Goal: Check status: Check status

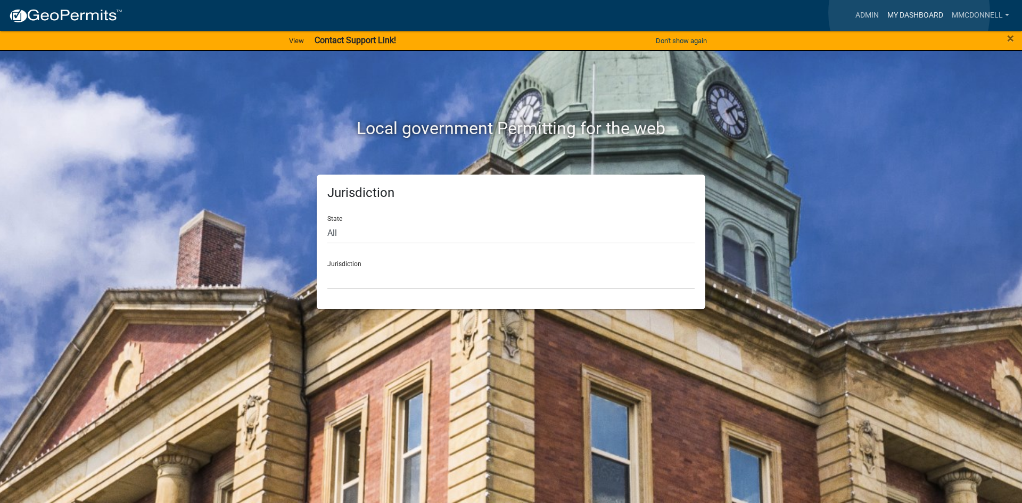
click at [909, 13] on link "My Dashboard" at bounding box center [915, 15] width 64 height 20
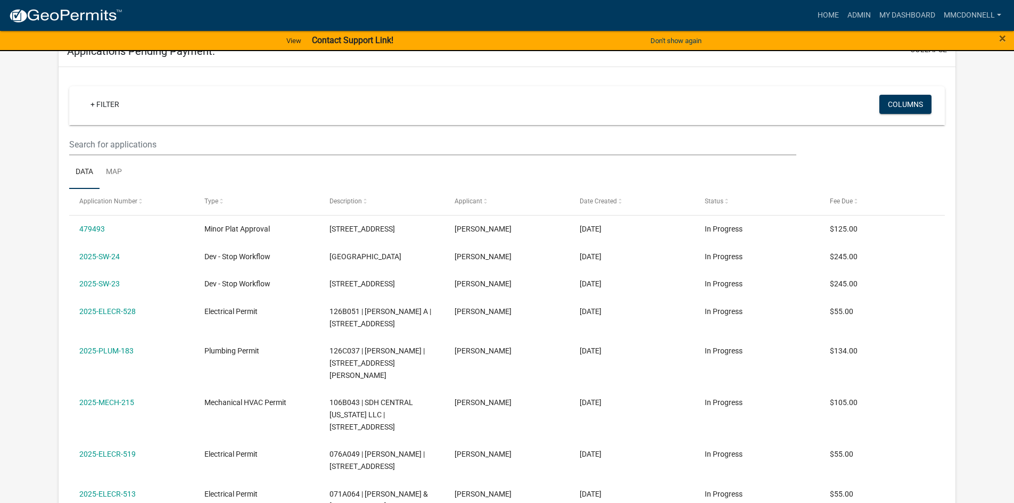
scroll to position [201, 0]
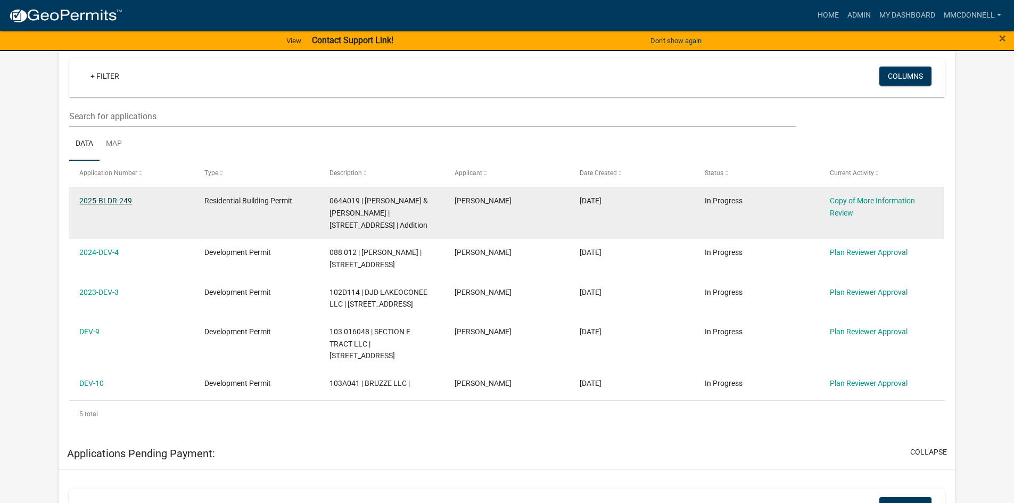
click at [122, 198] on link "2025-BLDR-249" at bounding box center [105, 200] width 53 height 9
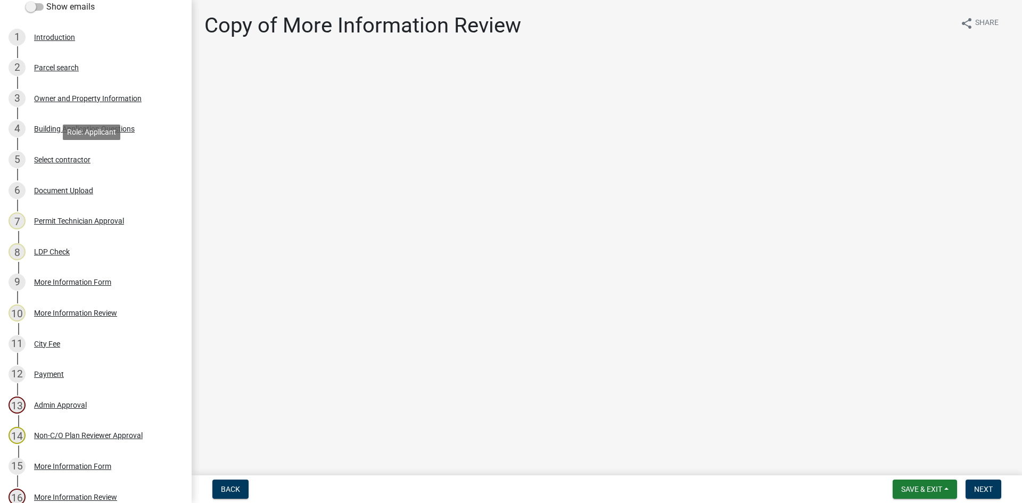
scroll to position [198, 0]
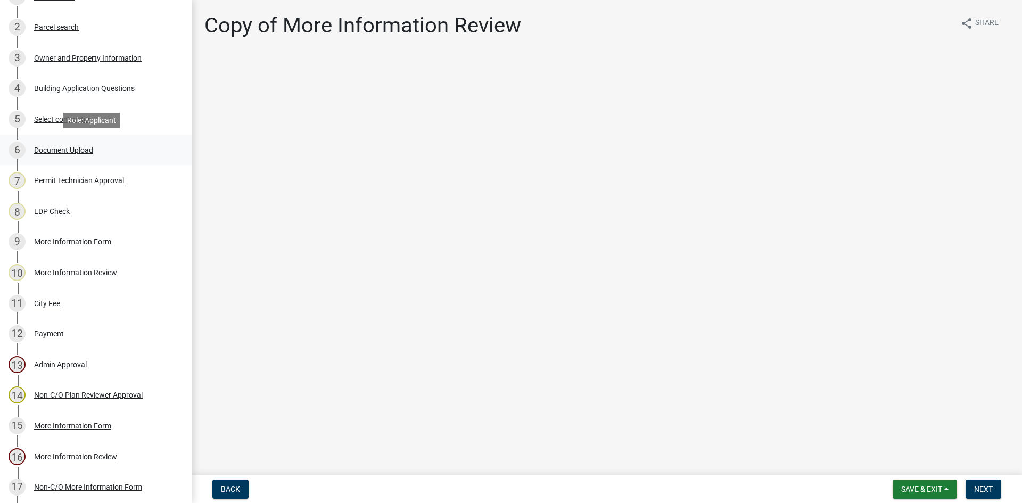
click at [62, 144] on div "6 Document Upload" at bounding box center [92, 150] width 166 height 17
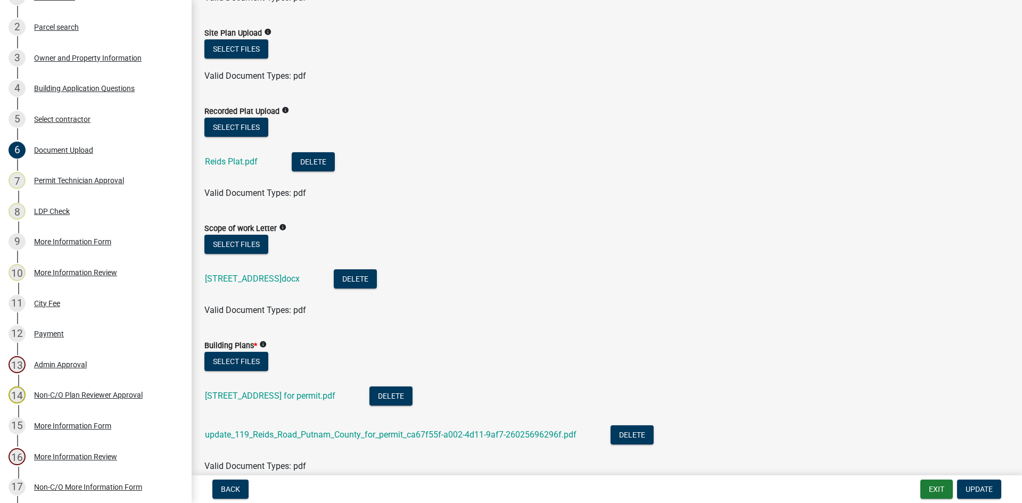
scroll to position [372, 0]
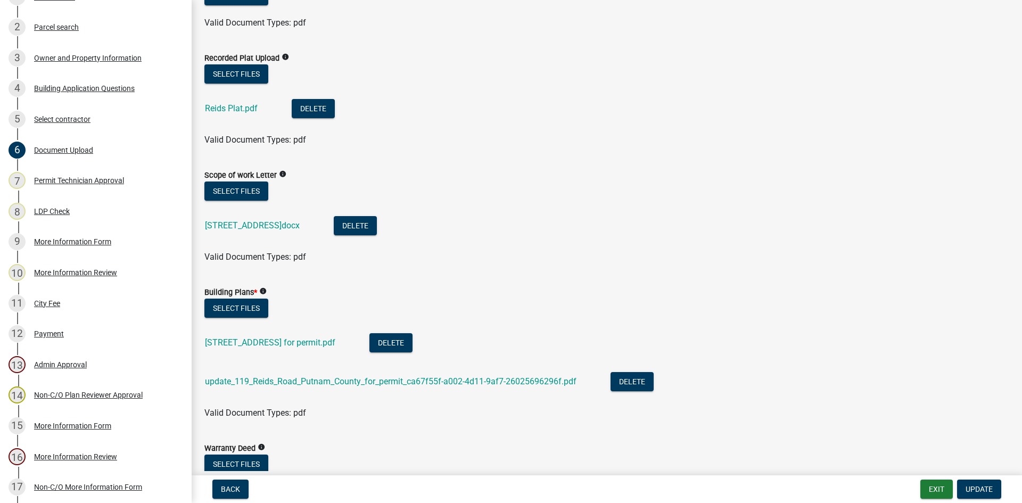
click at [284, 220] on div "[STREET_ADDRESS]docx" at bounding box center [261, 227] width 112 height 22
click at [279, 223] on link "[STREET_ADDRESS]docx" at bounding box center [252, 225] width 95 height 10
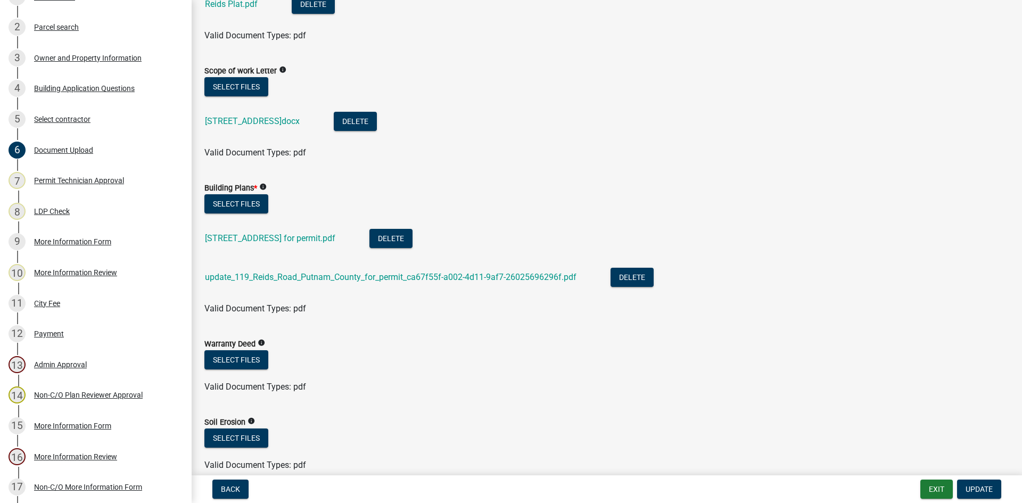
scroll to position [479, 0]
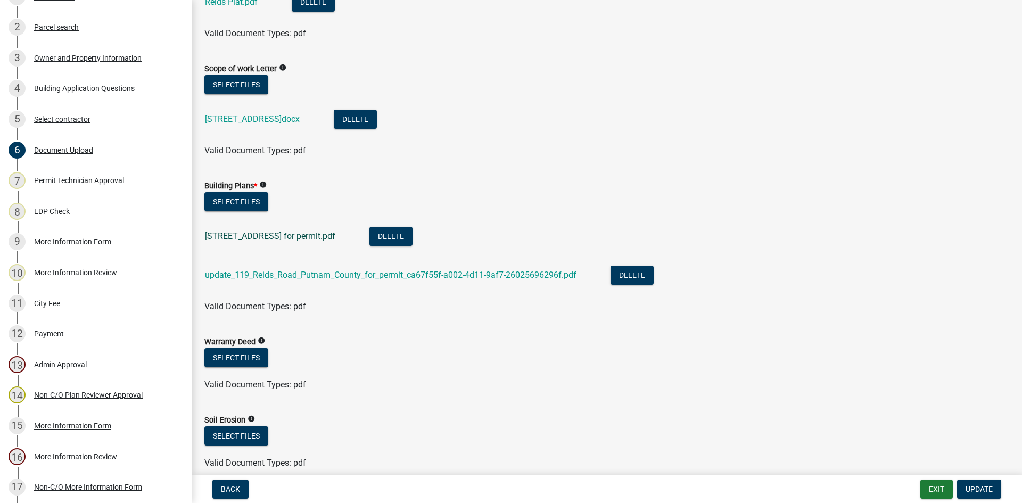
click at [300, 235] on link "[STREET_ADDRESS] for permit.pdf" at bounding box center [270, 236] width 130 height 10
click at [314, 273] on link "update_119_Reids_Road_Putnam_County_for_permit_ca67f55f-a002-4d11-9af7-26025696…" at bounding box center [390, 275] width 371 height 10
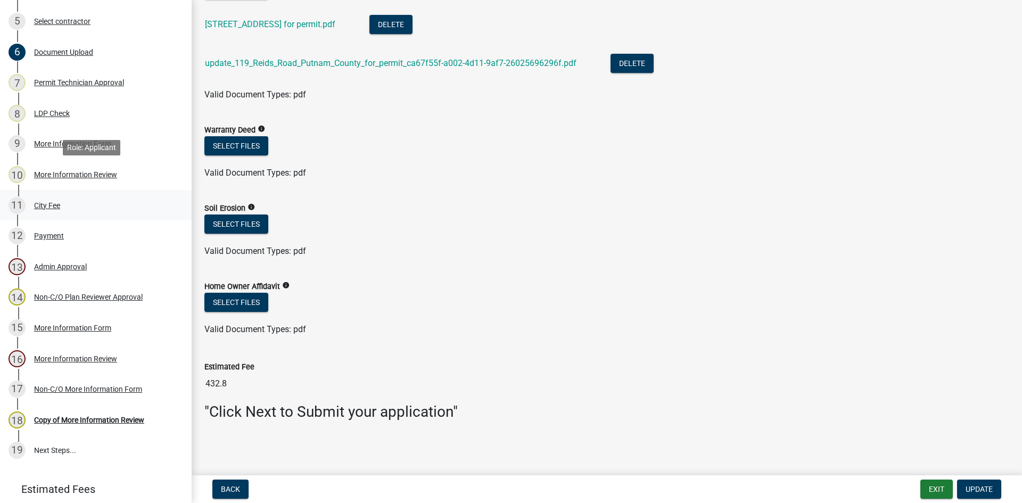
scroll to position [358, 0]
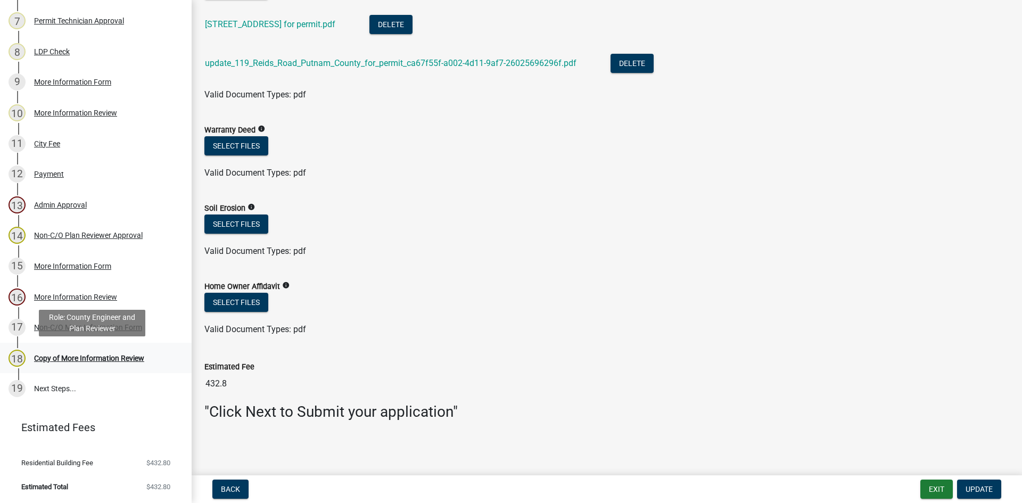
click at [86, 354] on div "Copy of More Information Review" at bounding box center [89, 357] width 110 height 7
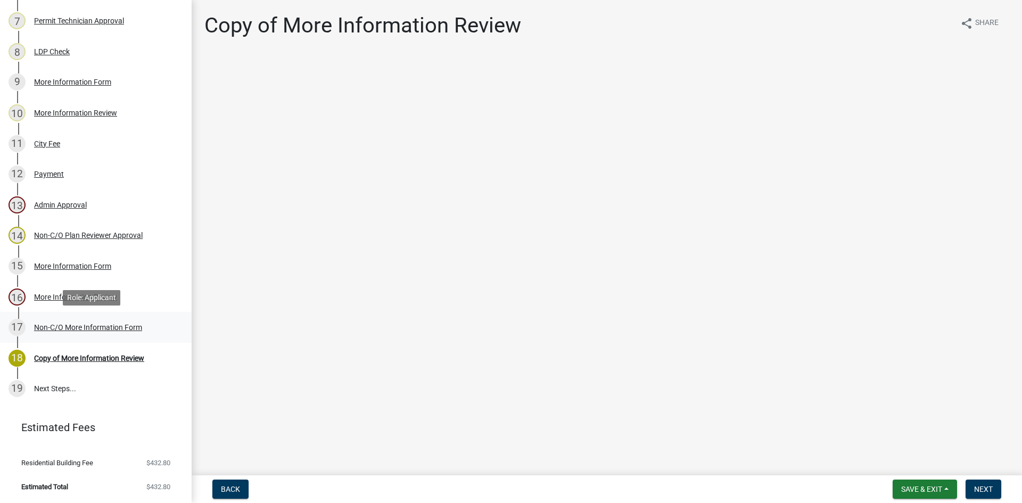
click at [55, 325] on div "Non-C/O More Information Form" at bounding box center [88, 327] width 108 height 7
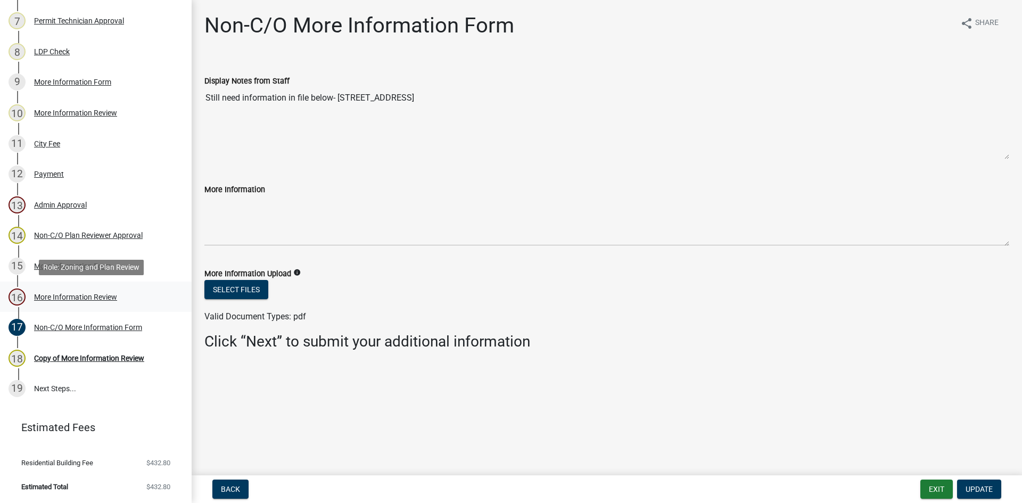
click at [83, 292] on div "16 More Information Review" at bounding box center [92, 296] width 166 height 17
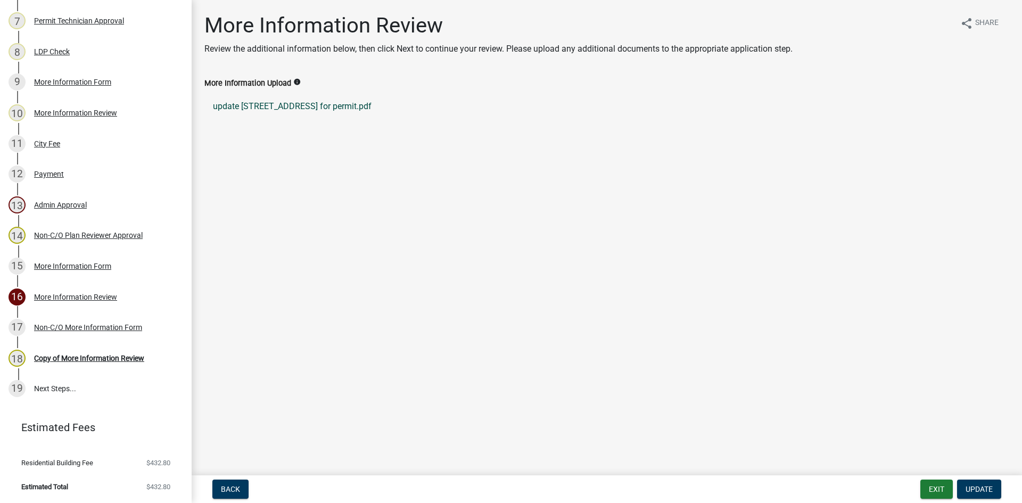
click at [309, 105] on link "update [STREET_ADDRESS] for permit.pdf" at bounding box center [606, 107] width 804 height 26
click at [89, 325] on div "Non-C/O More Information Form" at bounding box center [88, 327] width 108 height 7
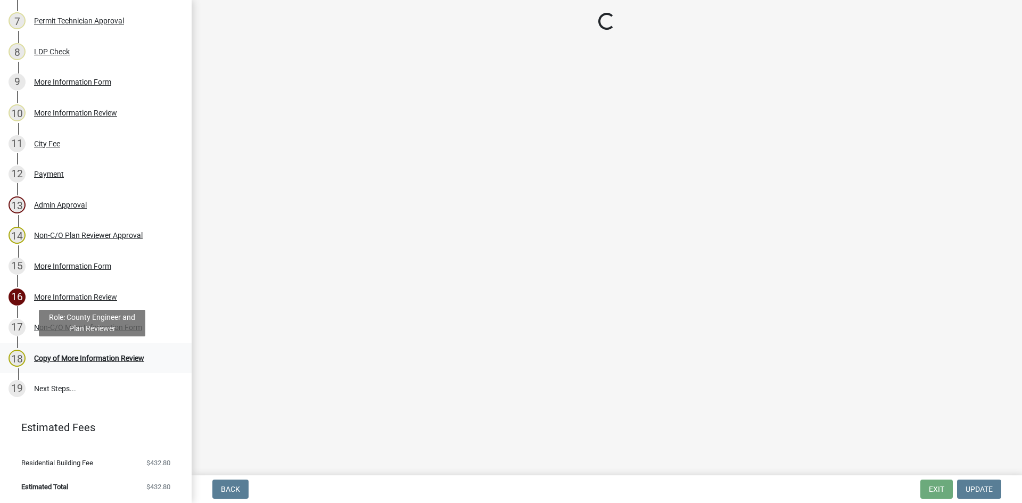
click at [96, 354] on div "Copy of More Information Review" at bounding box center [89, 357] width 110 height 7
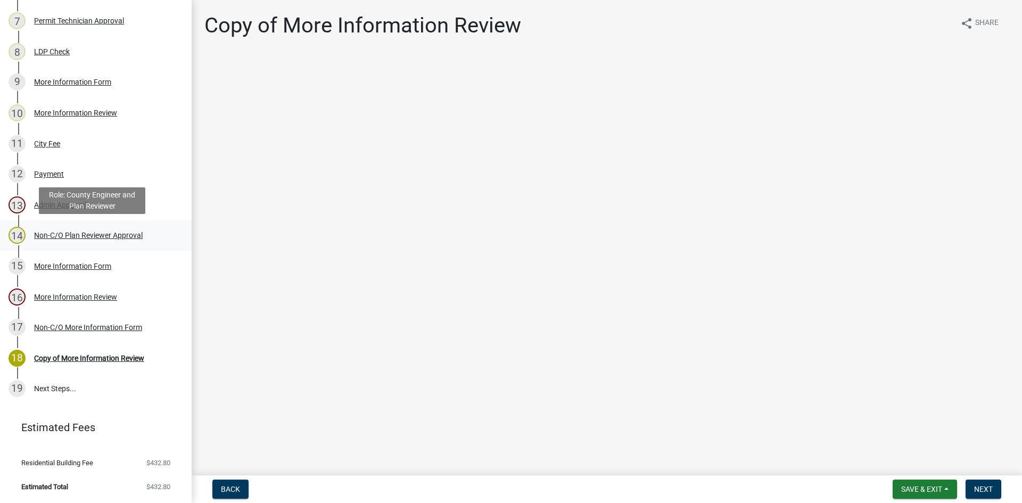
click at [61, 229] on div "14 Non-C/O Plan Reviewer Approval" at bounding box center [92, 235] width 166 height 17
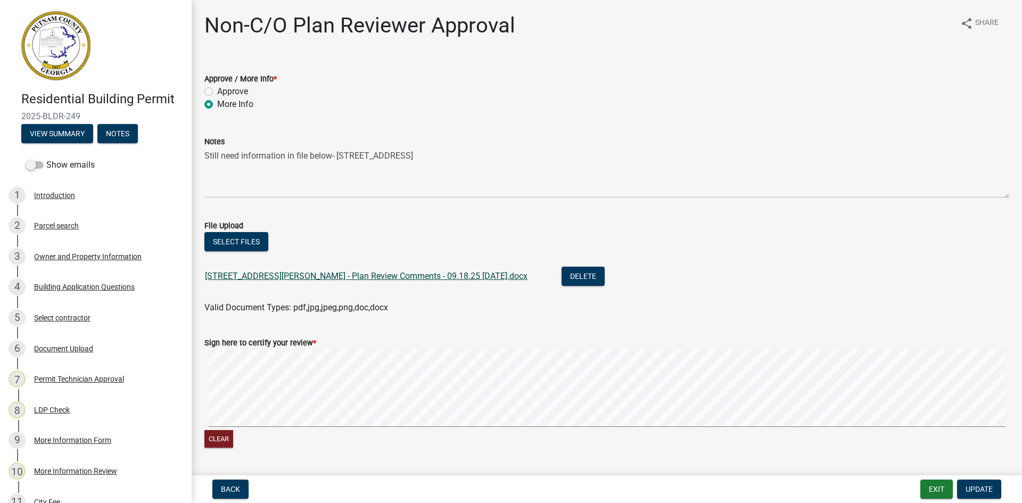
click at [384, 275] on link "[STREET_ADDRESS][PERSON_NAME] - Plan Review Comments - 09.18.25 [DATE].docx" at bounding box center [366, 276] width 322 height 10
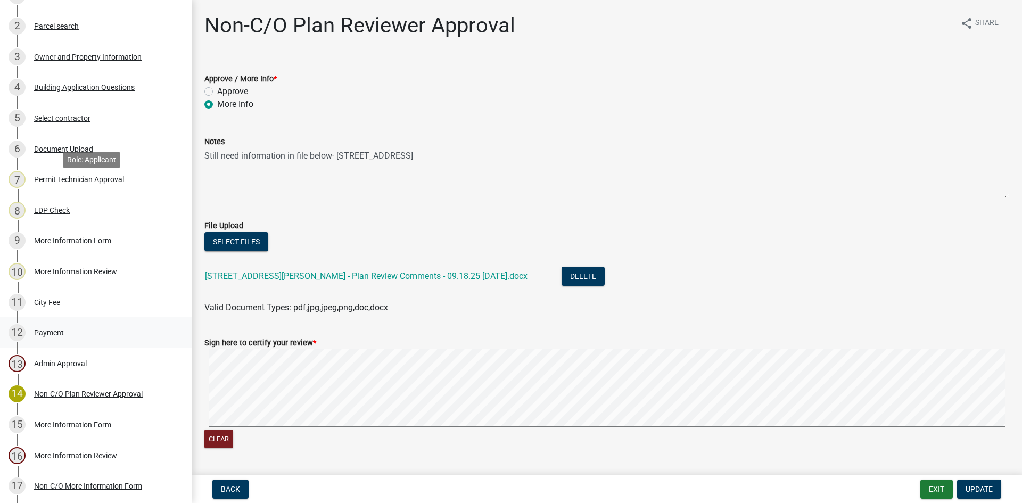
scroll to position [213, 0]
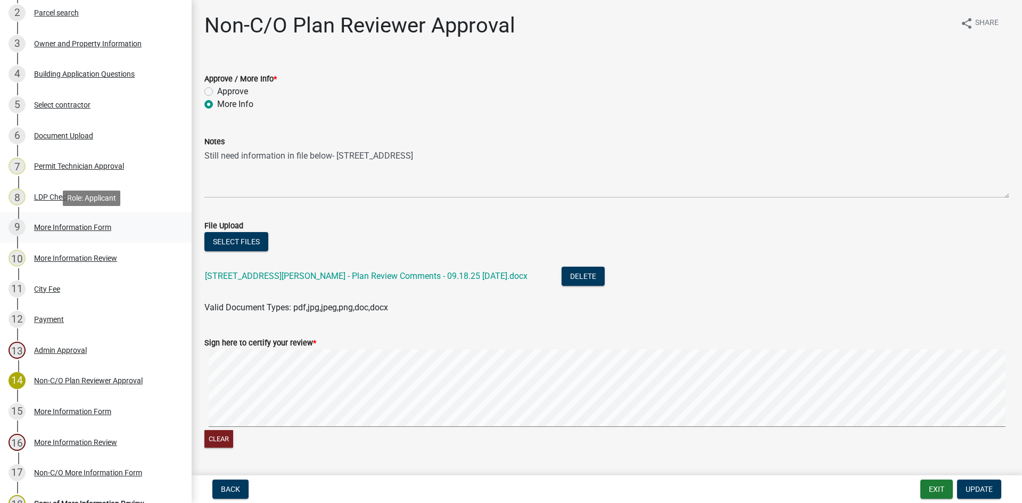
click at [85, 227] on div "More Information Form" at bounding box center [72, 226] width 77 height 7
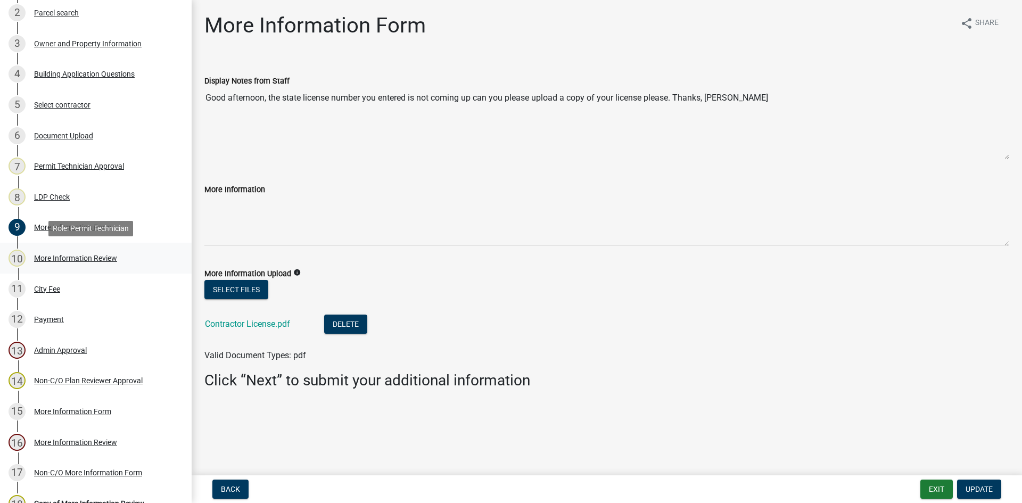
click at [72, 260] on div "More Information Review" at bounding box center [75, 257] width 83 height 7
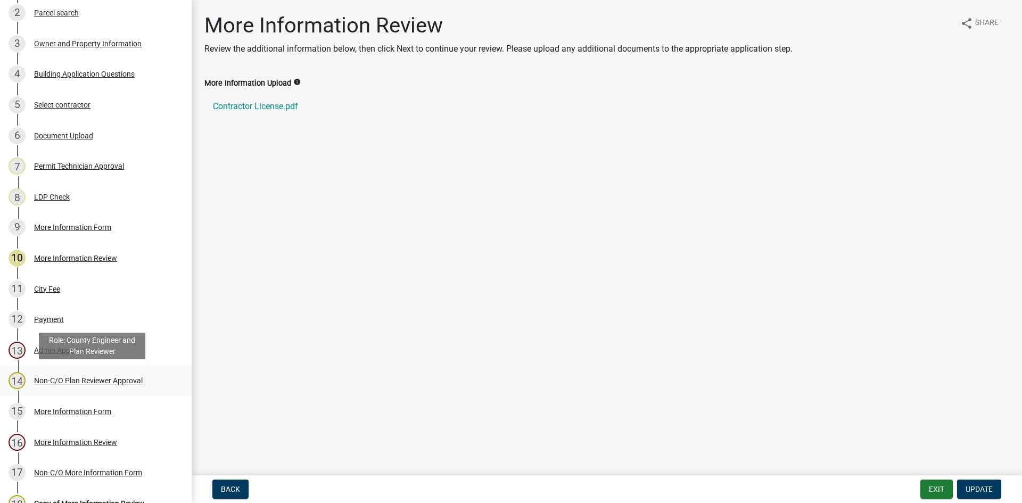
click at [91, 381] on div "Non-C/O Plan Reviewer Approval" at bounding box center [88, 380] width 109 height 7
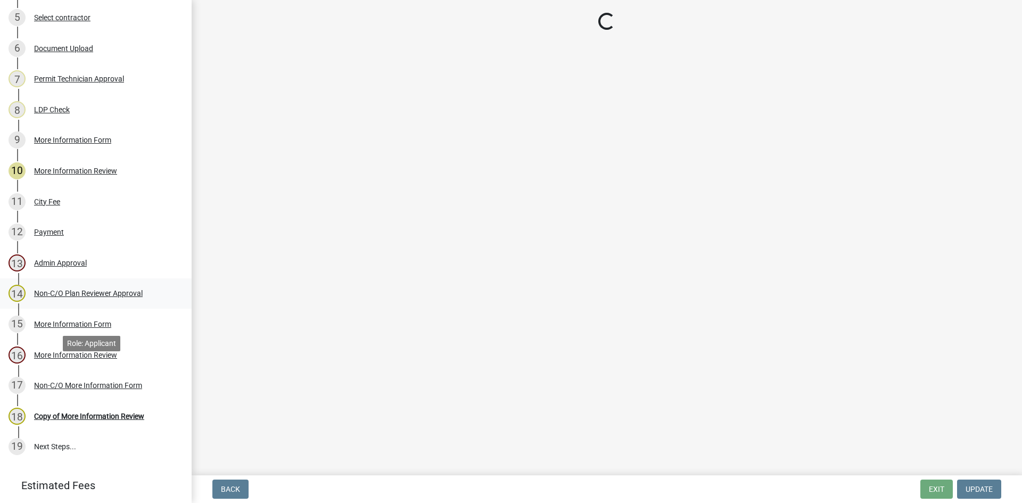
scroll to position [319, 0]
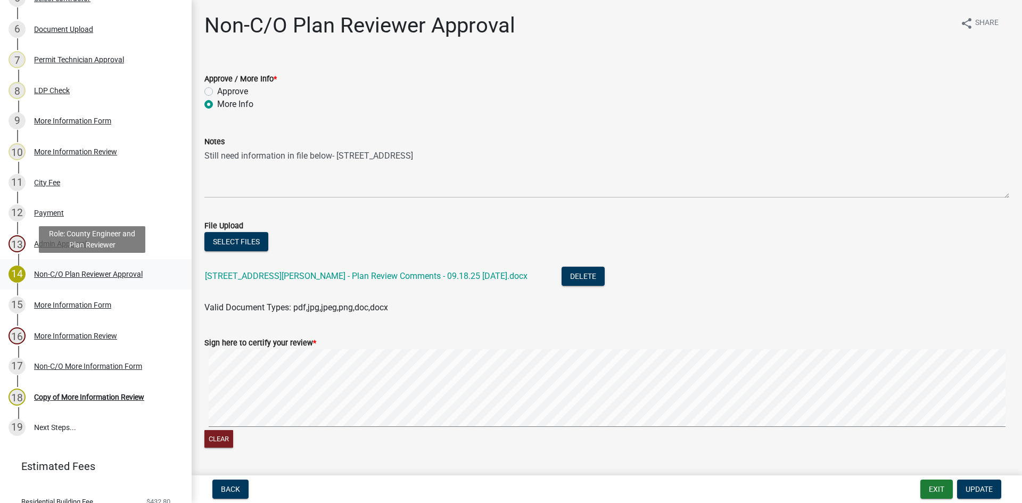
click at [56, 273] on div "Non-C/O Plan Reviewer Approval" at bounding box center [88, 273] width 109 height 7
click at [72, 302] on div "More Information Form" at bounding box center [72, 304] width 77 height 7
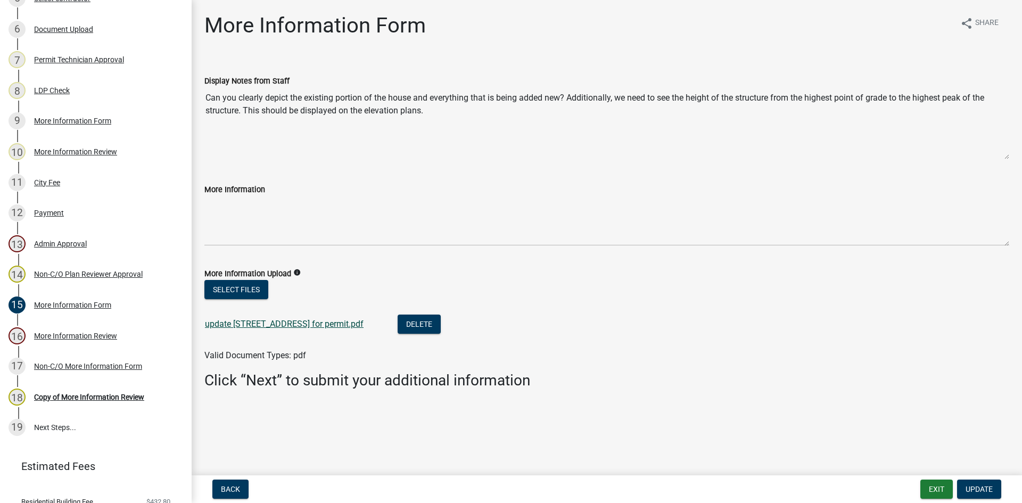
click at [280, 327] on link "update [STREET_ADDRESS] for permit.pdf" at bounding box center [284, 324] width 159 height 10
click at [79, 337] on div "More Information Review" at bounding box center [75, 335] width 83 height 7
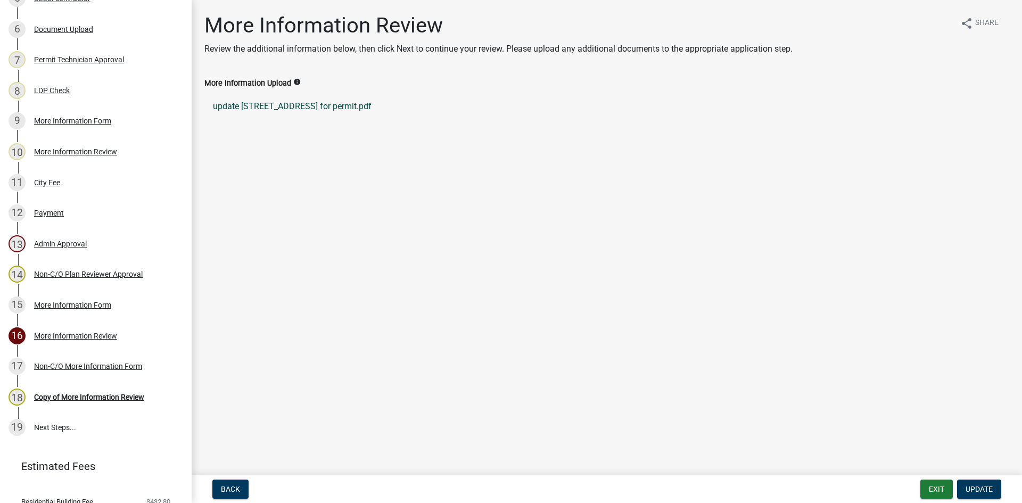
click at [272, 104] on link "update [STREET_ADDRESS] for permit.pdf" at bounding box center [606, 107] width 804 height 26
click at [96, 362] on div "Non-C/O More Information Form" at bounding box center [88, 365] width 108 height 7
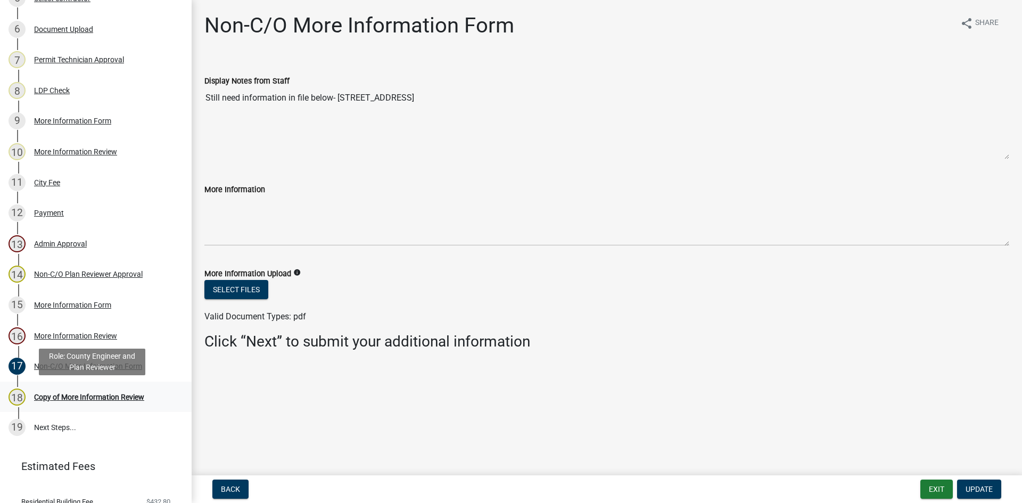
click at [63, 396] on div "Copy of More Information Review" at bounding box center [89, 396] width 110 height 7
